Goal: Task Accomplishment & Management: Manage account settings

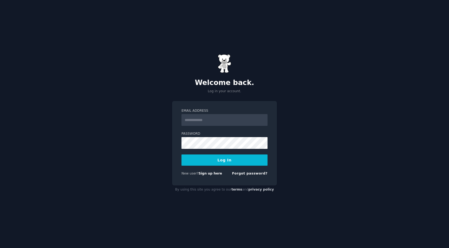
click at [218, 120] on input "Email Address" at bounding box center [225, 120] width 86 height 12
click at [340, 174] on div "Welcome back. Log in your account. Email Address Password Log In New user? Sign…" at bounding box center [224, 124] width 449 height 248
click at [192, 120] on input "Email Address" at bounding box center [225, 120] width 86 height 12
type input "**********"
click at [236, 164] on button "Log In" at bounding box center [225, 160] width 86 height 11
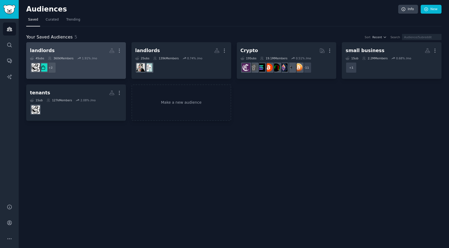
click at [72, 55] on div "landlords More 4 Sub s 360k Members 1.91 % /mo r/Landlord, r/landlords + 2" at bounding box center [76, 60] width 92 height 29
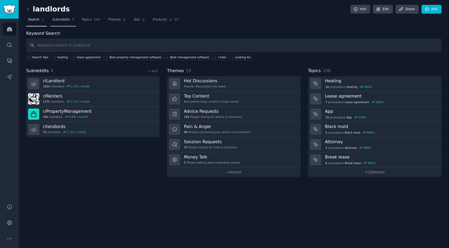
click at [65, 22] on link "Subreddits 4" at bounding box center [63, 21] width 25 height 11
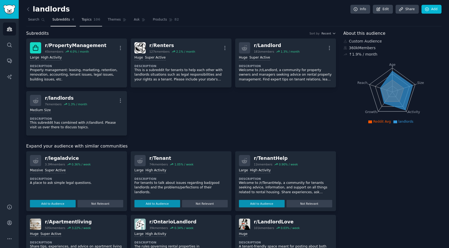
click at [92, 18] on link "Topics 106" at bounding box center [91, 21] width 22 height 11
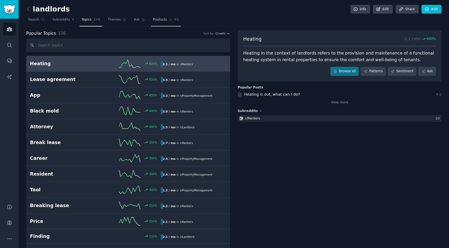
click at [163, 18] on span "Products" at bounding box center [160, 19] width 14 height 5
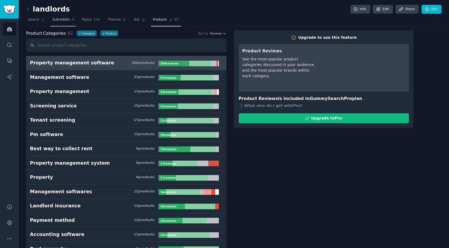
click at [60, 22] on span "Subreddits" at bounding box center [61, 19] width 18 height 5
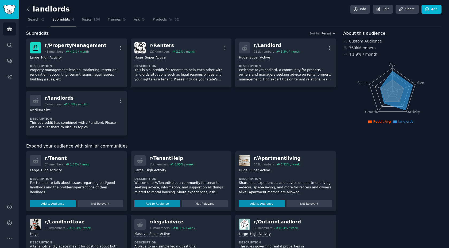
click at [28, 10] on icon at bounding box center [28, 9] width 6 height 6
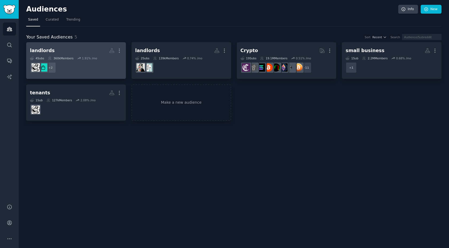
click at [87, 67] on dd "+ 2" at bounding box center [76, 67] width 92 height 15
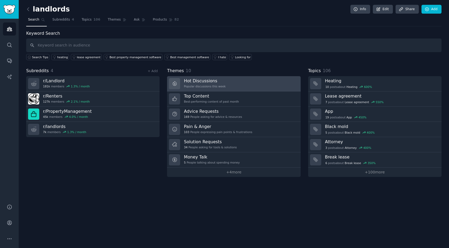
click at [223, 83] on h3 "Hot Discussions" at bounding box center [205, 81] width 42 height 6
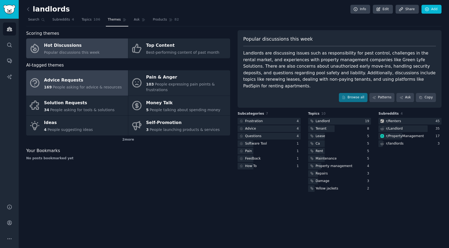
click at [68, 84] on div "169 People asking for advice & resources" at bounding box center [83, 87] width 78 height 6
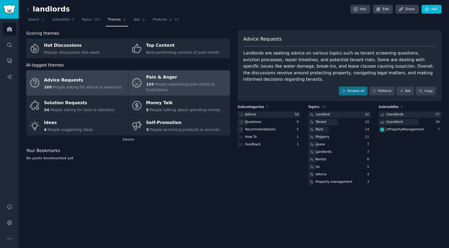
click at [163, 82] on span "People expressing pain points & frustrations" at bounding box center [180, 87] width 69 height 10
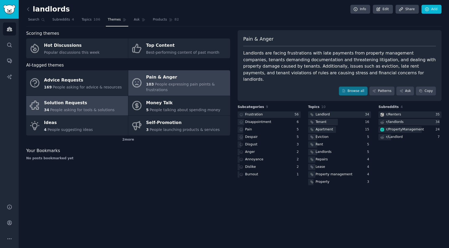
click at [84, 103] on div "Solution Requests" at bounding box center [79, 103] width 71 height 9
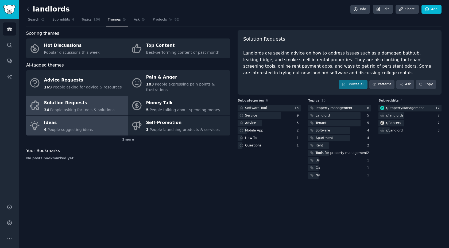
click at [63, 124] on div "Ideas" at bounding box center [68, 123] width 49 height 9
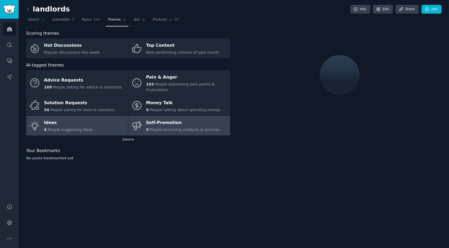
click at [156, 124] on div "Self-Promotion" at bounding box center [183, 123] width 74 height 9
click at [91, 117] on link "Ideas 4 People suggesting ideas" at bounding box center [77, 126] width 102 height 20
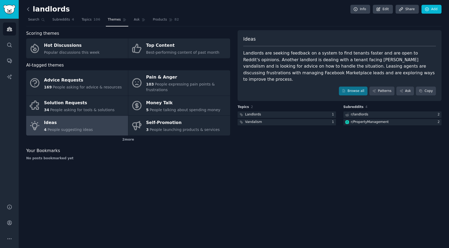
click at [29, 7] on icon at bounding box center [28, 9] width 6 height 6
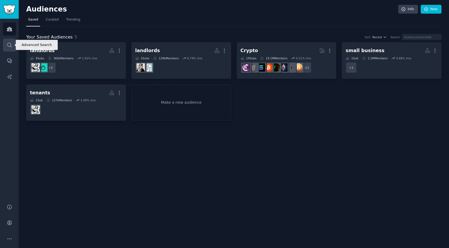
click at [7, 41] on link "Search" at bounding box center [9, 44] width 13 height 13
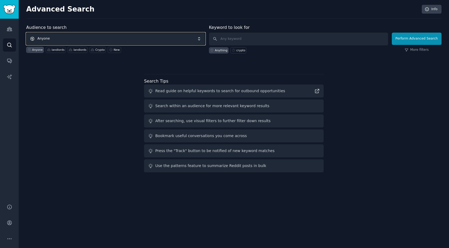
click at [62, 35] on span "Anyone" at bounding box center [115, 39] width 179 height 12
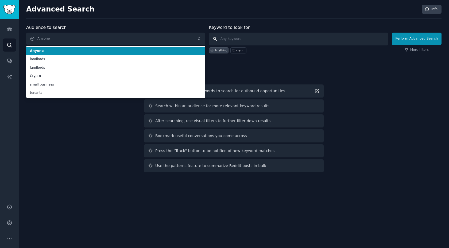
click at [233, 41] on input "text" at bounding box center [298, 39] width 179 height 13
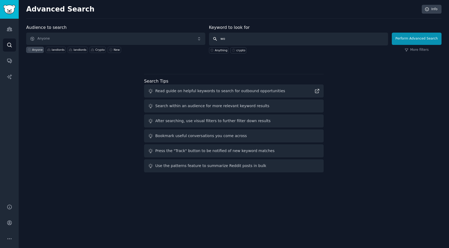
type input "w"
type input "black women hair"
click at [419, 43] on button "Perform Advanced Search" at bounding box center [417, 39] width 50 height 12
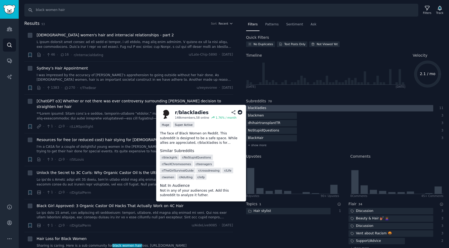
click at [265, 109] on div "blackladies" at bounding box center [257, 108] width 22 height 7
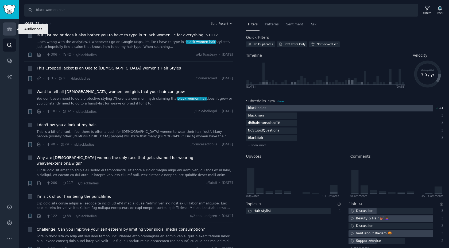
click at [9, 33] on link "Audiences" at bounding box center [9, 28] width 13 height 13
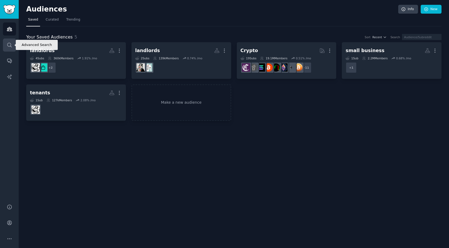
click at [5, 45] on link "Search" at bounding box center [9, 44] width 13 height 13
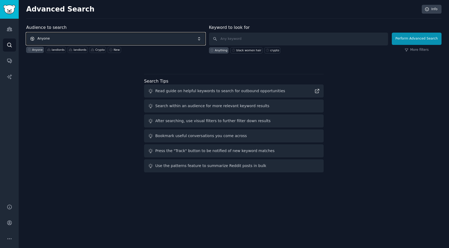
click at [63, 38] on span "Anyone" at bounding box center [115, 39] width 179 height 12
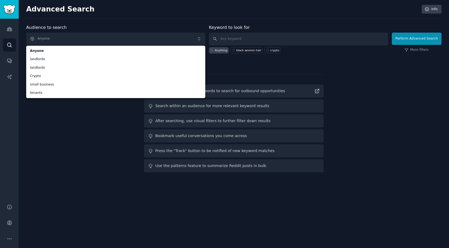
click at [38, 164] on div "Audience to search Anyone Anyone landlords landlords Crypto small business tena…" at bounding box center [233, 99] width 415 height 150
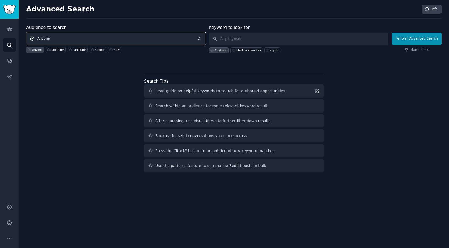
click at [76, 36] on span "Anyone" at bounding box center [115, 39] width 179 height 12
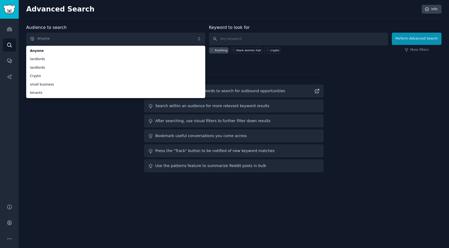
click at [55, 176] on div "Advanced Search Info Audience to search Anyone Anyone landlords landlords Crypt…" at bounding box center [234, 124] width 430 height 248
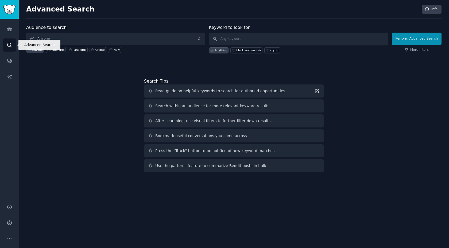
click at [14, 43] on link "Search" at bounding box center [9, 44] width 13 height 13
click at [10, 27] on icon "Sidebar" at bounding box center [10, 29] width 6 height 6
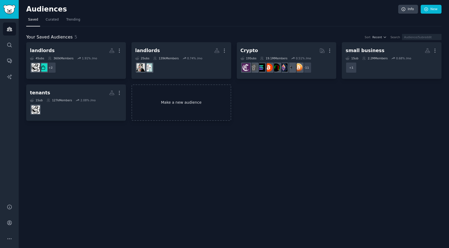
click at [178, 98] on link "Make a new audience" at bounding box center [182, 102] width 100 height 37
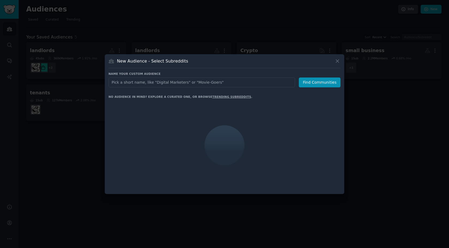
click at [166, 80] on input "text" at bounding box center [202, 83] width 187 height 10
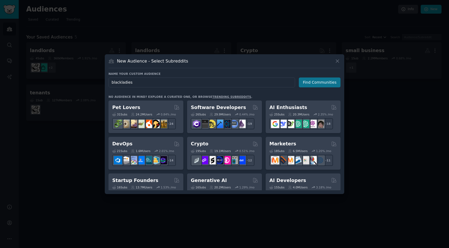
type input "blackladies"
click at [322, 81] on button "Find Communities" at bounding box center [320, 83] width 42 height 10
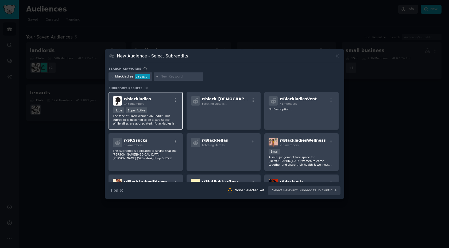
click at [160, 106] on div "r/ blackladies 148k members >= 95th percentile for submissions / day Huge Super…" at bounding box center [146, 111] width 74 height 38
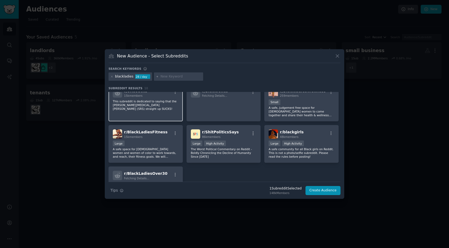
scroll to position [50, 0]
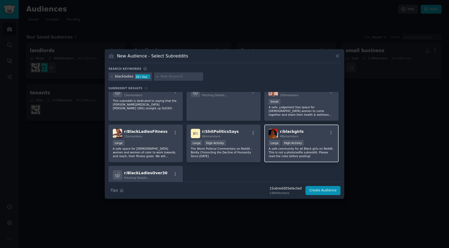
click at [312, 135] on div "r/ blackgirls 48k members" at bounding box center [302, 133] width 66 height 9
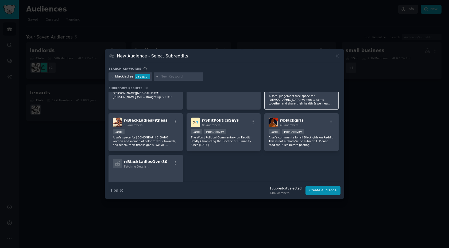
scroll to position [71, 0]
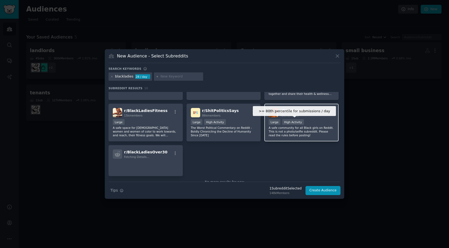
click at [298, 120] on div "High Activity" at bounding box center [293, 122] width 22 height 6
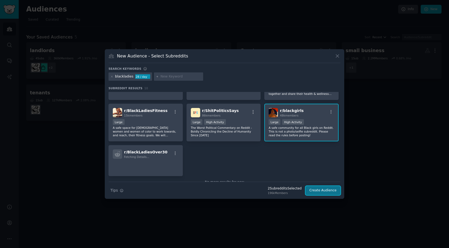
click at [323, 191] on button "Create Audience" at bounding box center [323, 190] width 35 height 9
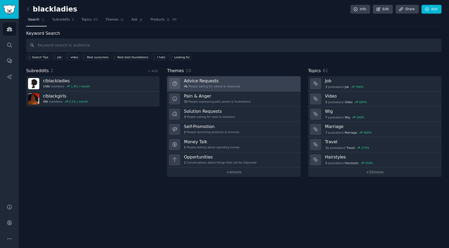
click at [249, 82] on link "Advice Requests 46 People asking for advice & resources" at bounding box center [233, 83] width 133 height 15
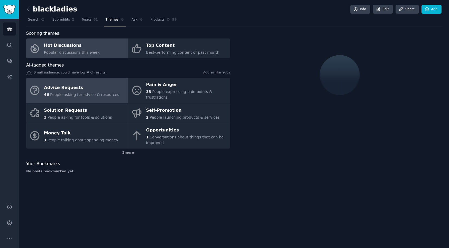
click at [60, 54] on span "Popular discussions this week" at bounding box center [72, 52] width 56 height 4
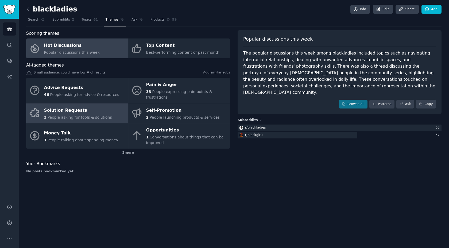
click at [96, 115] on span "People asking for tools & solutions" at bounding box center [80, 117] width 64 height 4
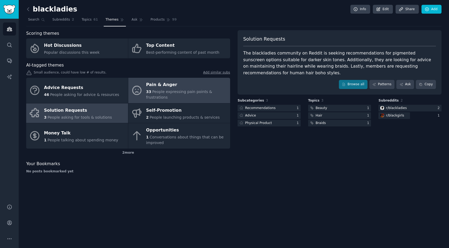
click at [192, 91] on span "People expressing pain points & frustrations" at bounding box center [179, 95] width 66 height 10
